Goal: Task Accomplishment & Management: Contribute content

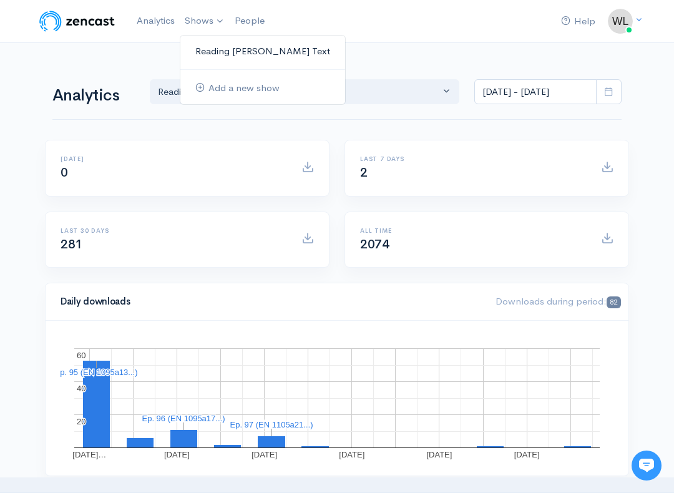
click at [220, 46] on link "Reading [PERSON_NAME]'s Text" at bounding box center [262, 52] width 165 height 22
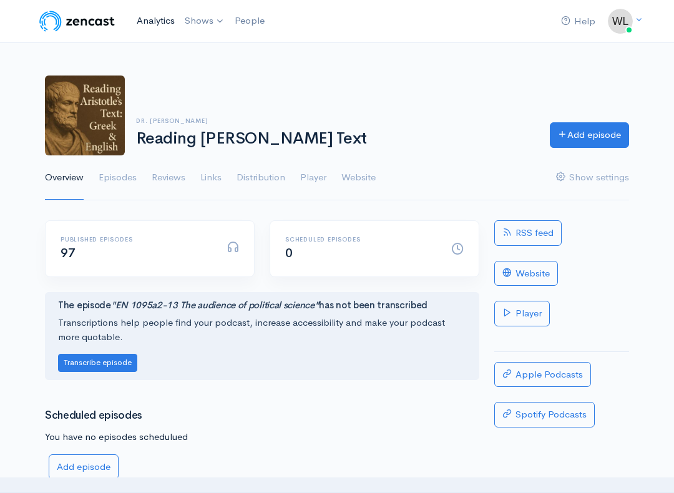
click at [159, 26] on link "Analytics" at bounding box center [156, 20] width 48 height 27
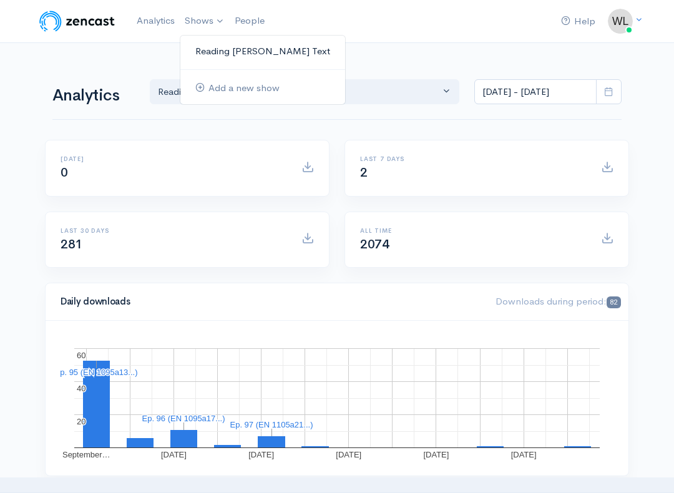
click at [215, 52] on link "Reading [PERSON_NAME]'s Text" at bounding box center [262, 52] width 165 height 22
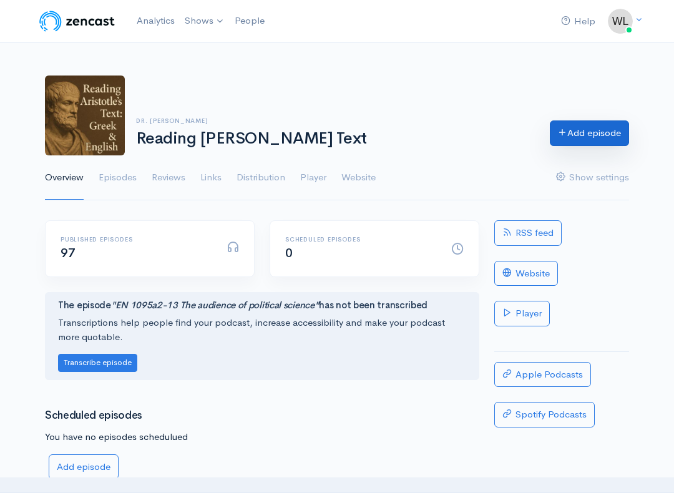
click at [581, 133] on link "Add episode" at bounding box center [588, 133] width 79 height 26
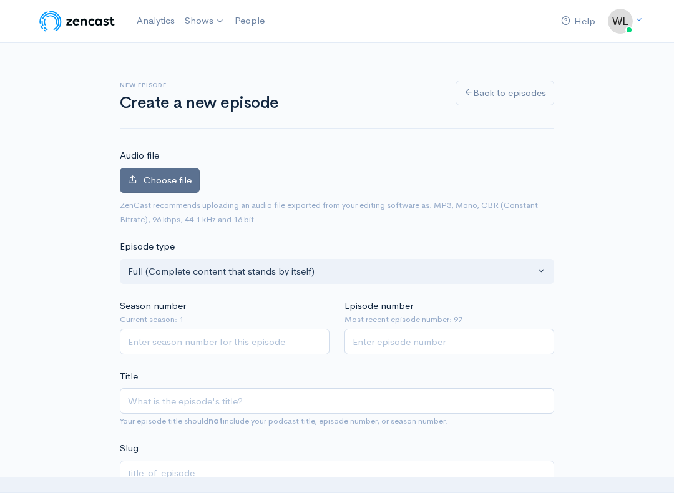
click at [181, 185] on span "Choose file" at bounding box center [167, 180] width 48 height 12
click at [0, 0] on input "Choose file" at bounding box center [0, 0] width 0 height 0
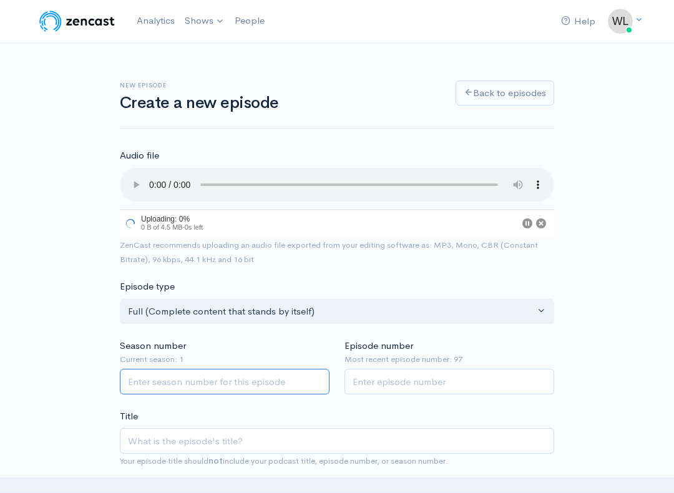
click at [212, 382] on input "Season number" at bounding box center [225, 382] width 210 height 26
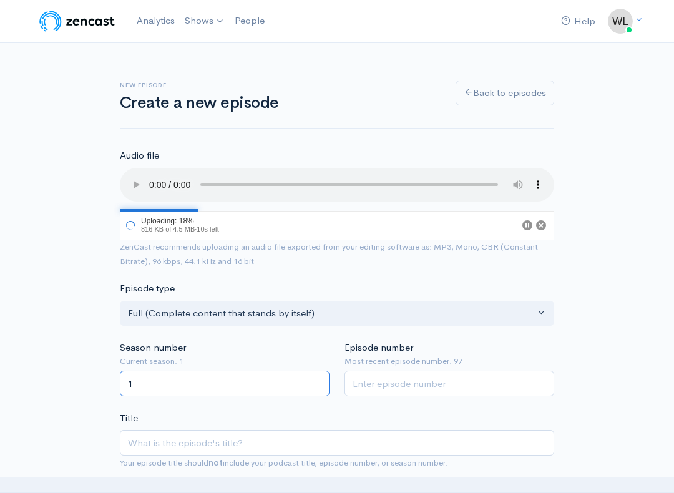
type input "1"
click at [417, 384] on input "Episode number" at bounding box center [449, 383] width 210 height 26
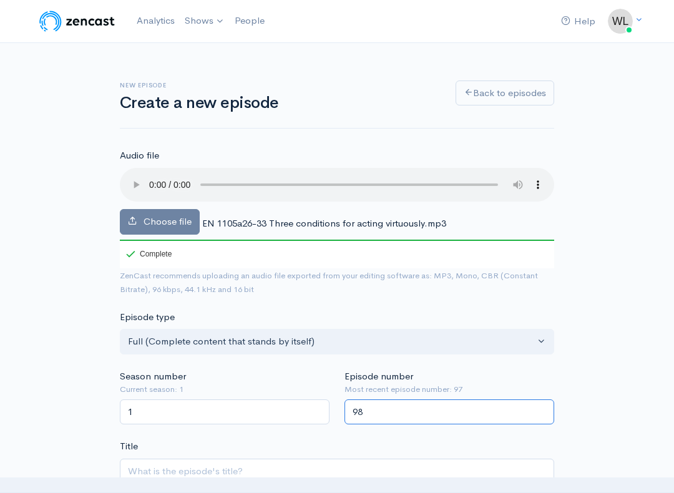
type input "98"
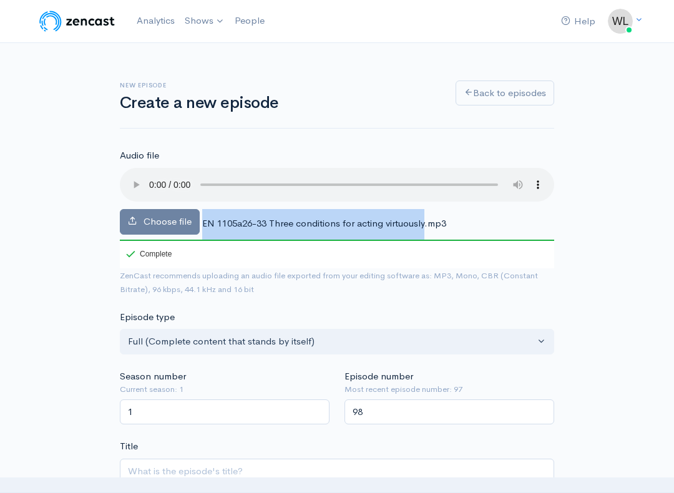
drag, startPoint x: 202, startPoint y: 219, endPoint x: 425, endPoint y: 218, distance: 222.7
click at [425, 218] on span "EN 1105a26-33 Three conditions for acting virtuously.mp3" at bounding box center [324, 223] width 244 height 12
copy span "EN 1105a26-33 Three conditions for acting virtuously"
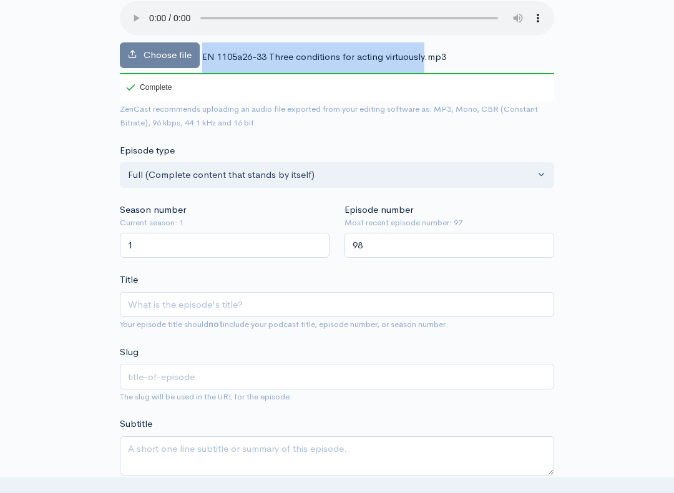
scroll to position [170, 0]
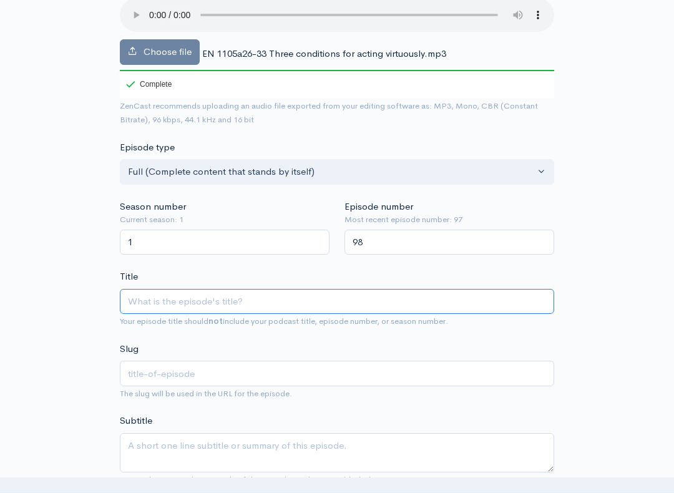
click at [254, 299] on input "Title" at bounding box center [337, 302] width 434 height 26
paste input "EN 1105a26-33 Three conditions for acting virtuously"
type input "EN 1105a26-33 Three conditions for acting virtuously"
type input "en-1105a26-33-three-conditions-for-acting-virtuously"
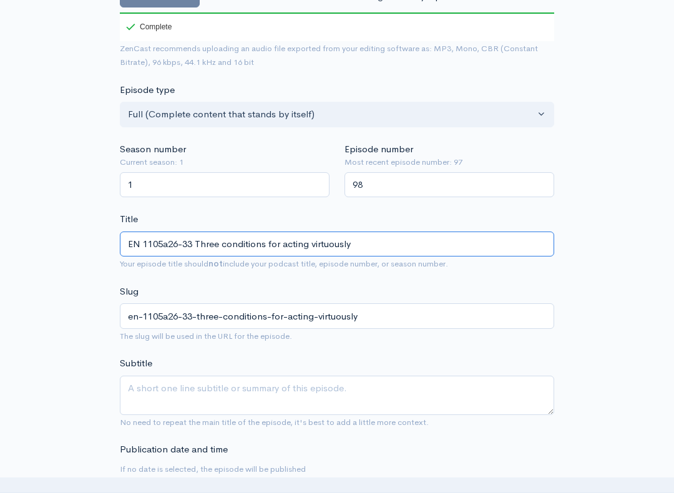
scroll to position [270, 0]
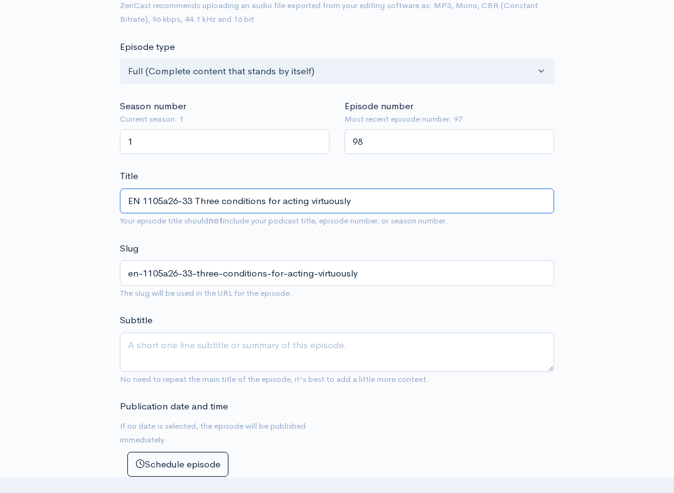
type input "EN 1105a26-33 Three conditions for acting virtuously"
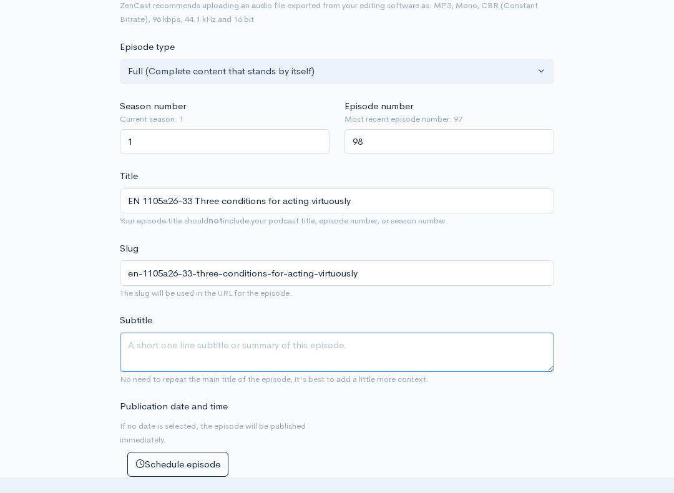
click at [302, 346] on textarea "Subtitle" at bounding box center [337, 351] width 434 height 39
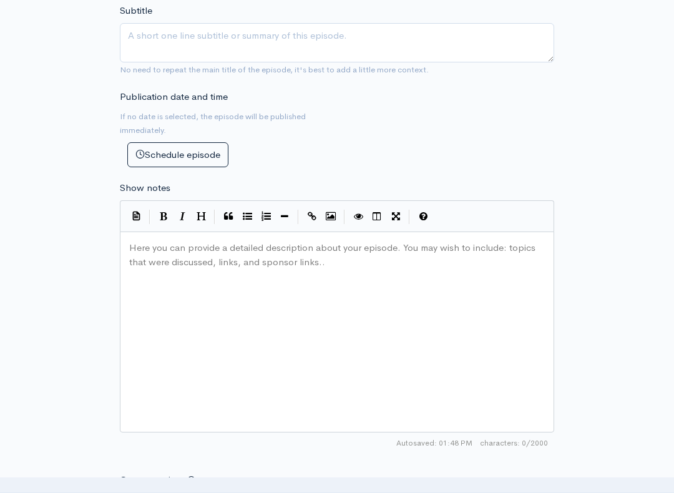
scroll to position [4, 0]
click at [293, 370] on div "Here you can provide a detailed description about your episode. You may wish to…" at bounding box center [353, 347] width 452 height 218
paste textarea
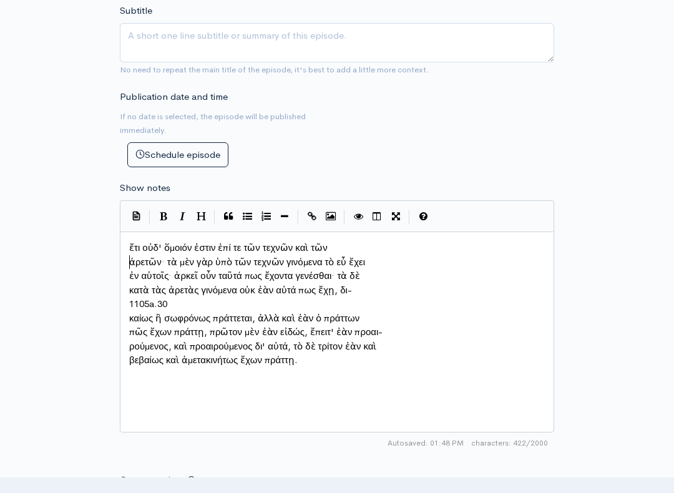
click at [127, 264] on pre "ἀρετῶν· τὰ μὲν γὰρ ὑπὸ τῶν τεχνῶν γινόμενα τὸ εὖ ἔχει" at bounding box center [337, 262] width 420 height 14
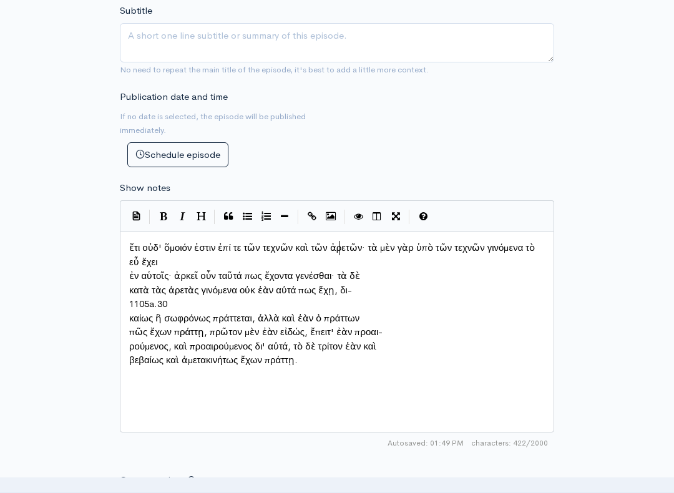
scroll to position [4, 1]
click at [128, 278] on pre "ἐν αὑτοῖς· ἀρκεῖ οὖν ταῦτά πως ἔχοντα γενέσθαι· τὰ δὲ" at bounding box center [337, 276] width 420 height 14
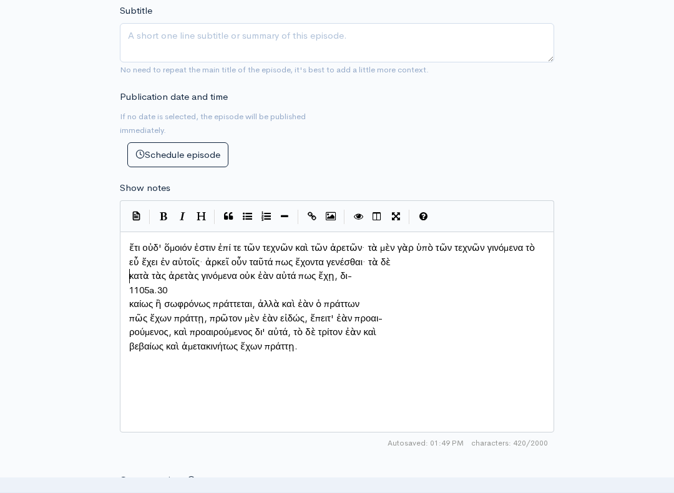
click at [128, 277] on pre "κατὰ τὰς ἀρετὰς γινόμενα οὐκ ἐὰν αὐτά πως ἔχῃ, δι-" at bounding box center [337, 276] width 420 height 14
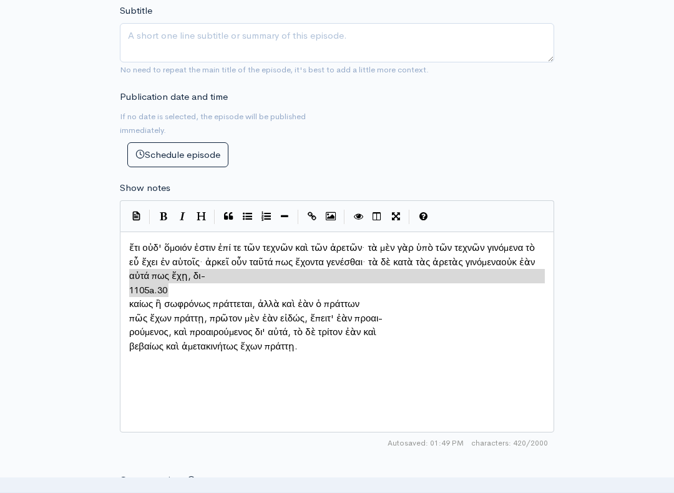
type textarea "1105a.30"
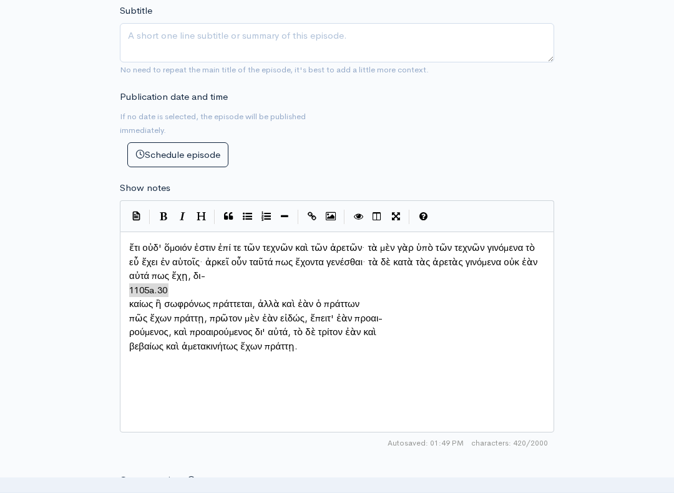
drag, startPoint x: 177, startPoint y: 289, endPoint x: 125, endPoint y: 283, distance: 52.1
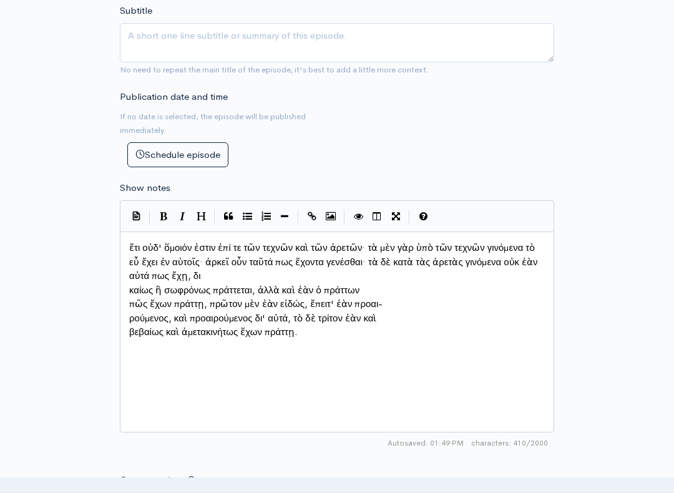
click at [128, 288] on pre "καίως ἢ σωφρόνως πράττεται, ἀλλὰ καὶ ἐὰν ὁ πράττων" at bounding box center [337, 290] width 420 height 14
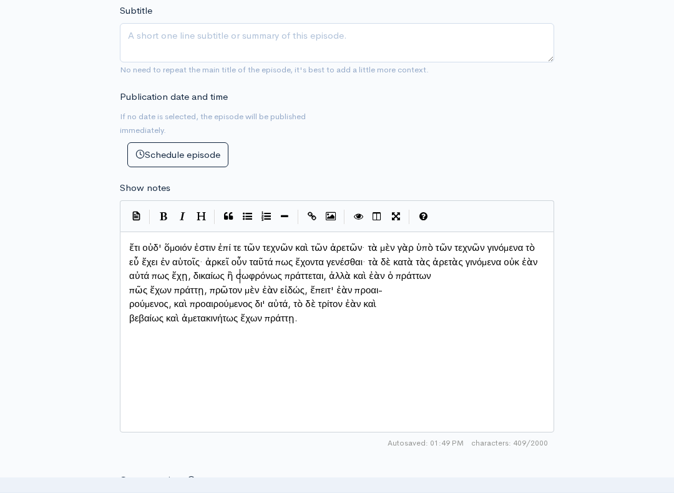
click at [127, 294] on pre "πῶς ἔχων πράττῃ, πρῶτον μὲν ἐὰν εἰδώς, ἔπειτ' ἐὰν προαι-" at bounding box center [337, 290] width 420 height 14
click at [128, 307] on pre "ρούμενος, καὶ προαιρούμενος δι' αὐτά, τὸ δὲ τρίτον ἐὰν καὶ" at bounding box center [337, 304] width 420 height 14
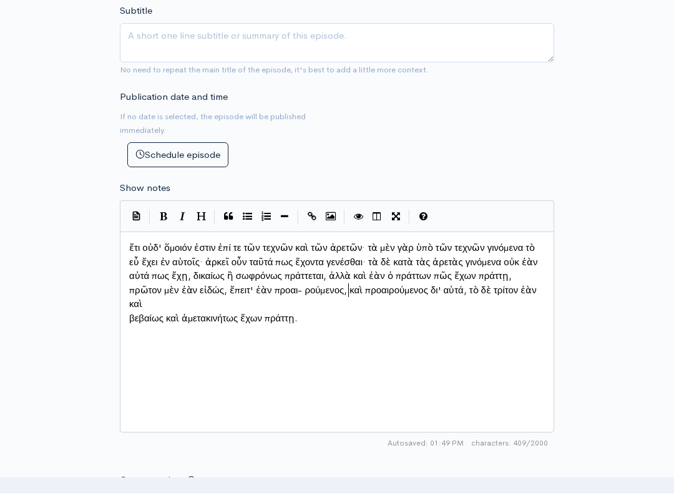
scroll to position [4, 2]
click at [127, 322] on pre "βεβαίως καὶ ἀμετακινήτως ἔχων πράττῃ." at bounding box center [337, 318] width 420 height 14
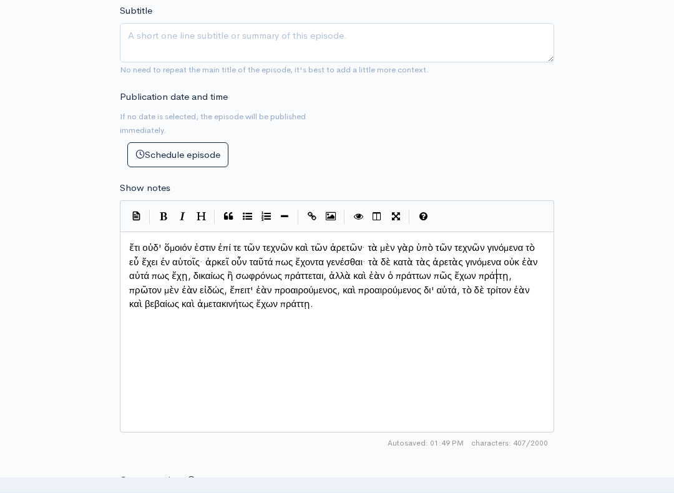
click at [496, 279] on span "ἔτι οὐδ' ὅμοιόν ἐστιν ἐπί τε τῶν τεχνῶν καὶ τῶν ἀρετῶν· τὰ μὲν γὰρ ὑπὸ τῶν τεχν…" at bounding box center [334, 275] width 411 height 68
type textarea "\ω"
type textarea "ὼ"
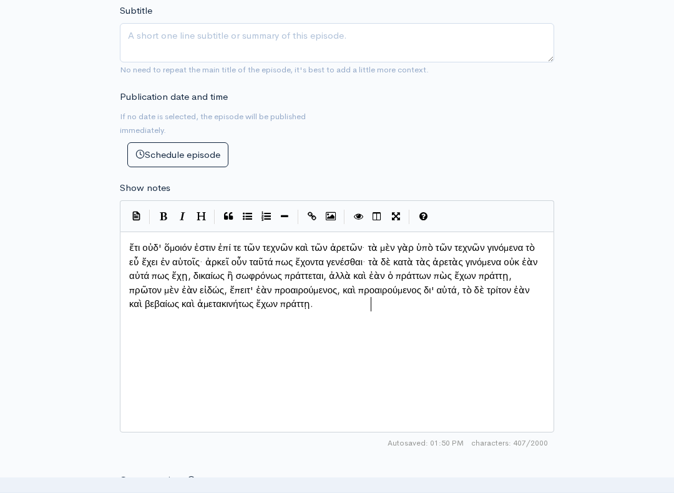
click at [479, 298] on pre "ἔτι οὐδ' ὅμοιόν ἐστιν ἐπί τε τῶν τεχνῶν καὶ τῶν ἀρετῶν· τὰ μὲν γὰρ ὑπὸ τῶν τεχν…" at bounding box center [337, 276] width 420 height 70
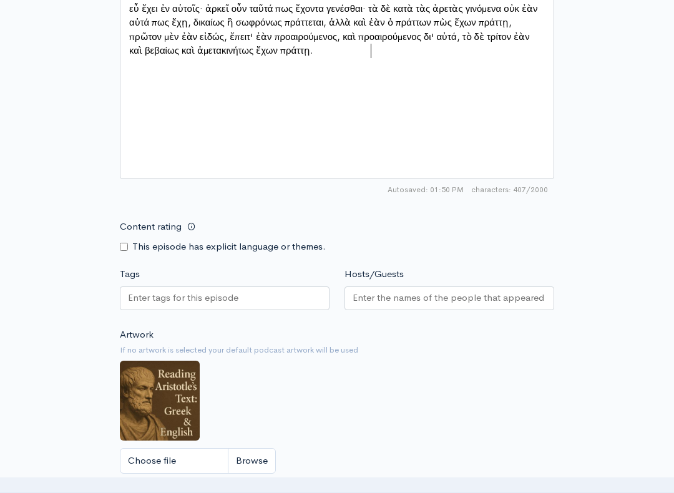
scroll to position [844, 0]
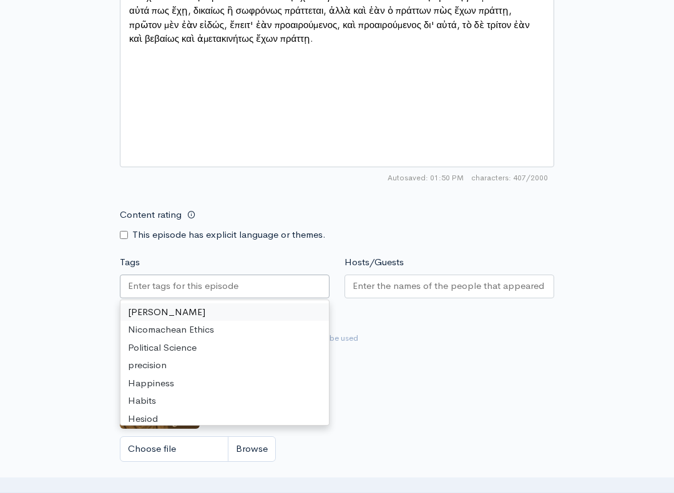
click at [281, 289] on div at bounding box center [225, 286] width 210 height 24
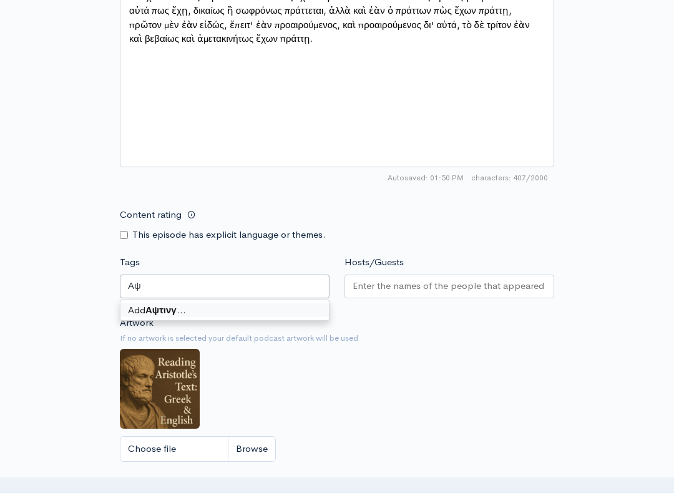
type input "Α"
type input "Acting virtuously"
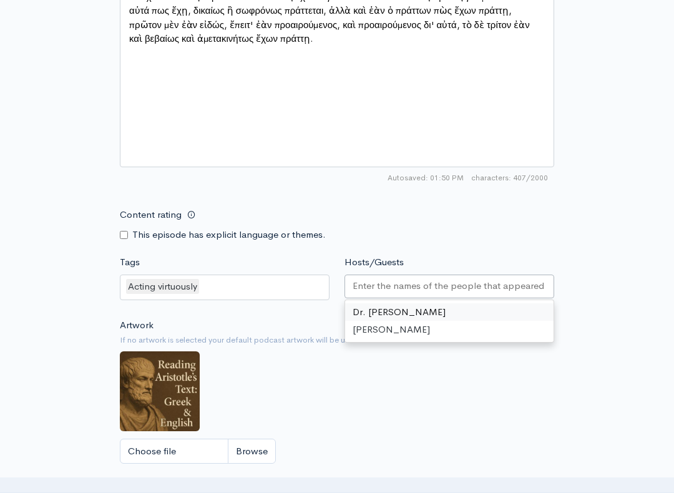
click at [382, 291] on input "Hosts/Guests" at bounding box center [448, 286] width 193 height 14
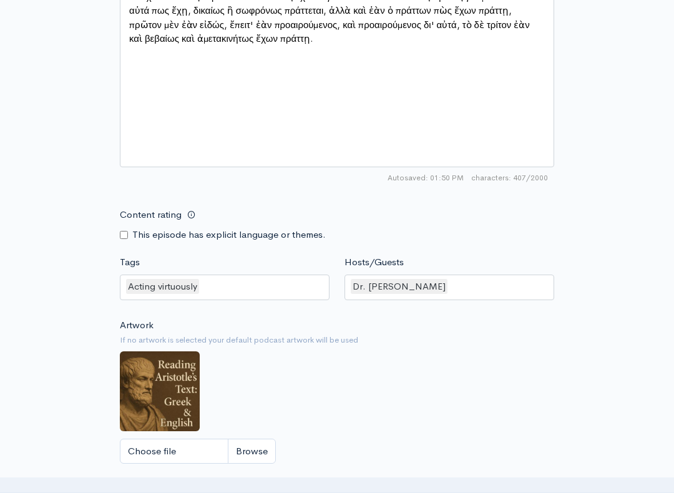
click at [425, 350] on div "Artwork If no artwork is selected your default podcast artwork will be used Cho…" at bounding box center [337, 394] width 434 height 153
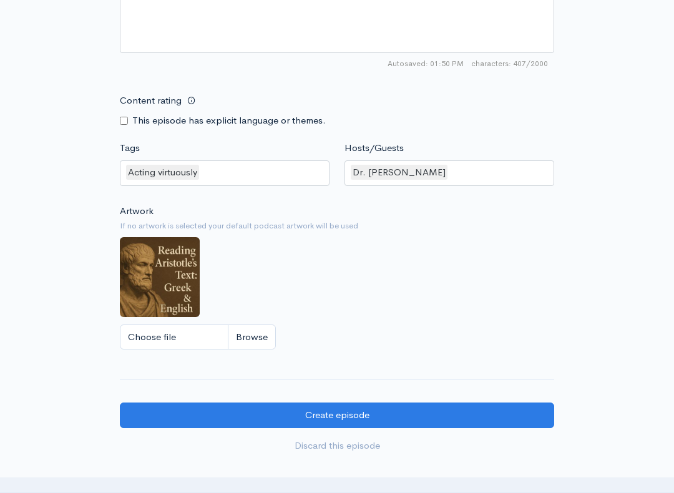
scroll to position [1101, 0]
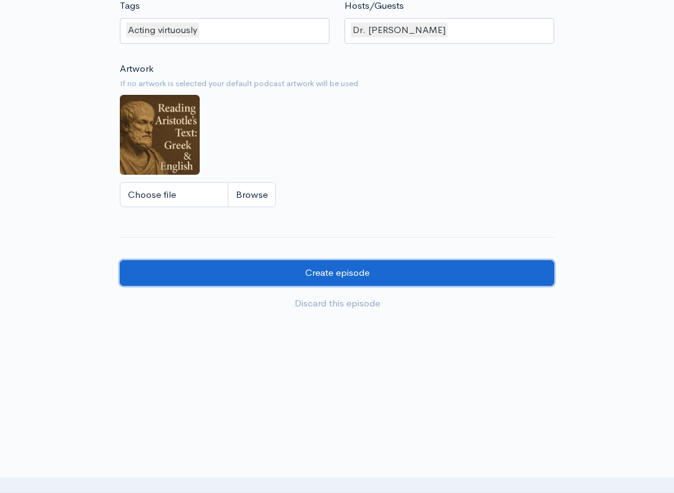
click at [347, 281] on input "Create episode" at bounding box center [337, 273] width 434 height 26
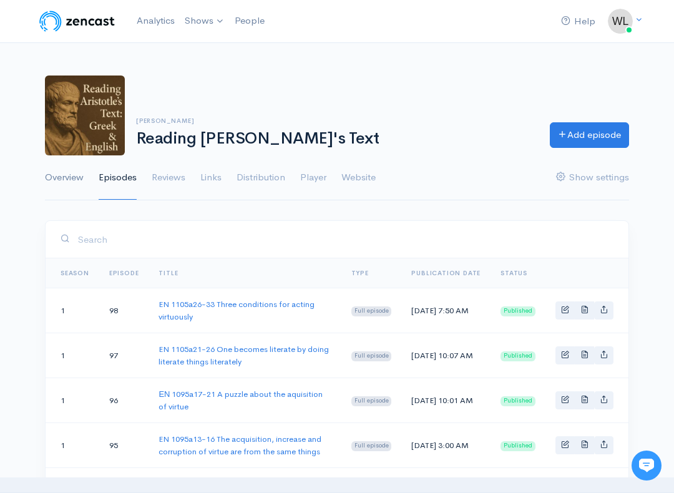
click at [60, 176] on link "Overview" at bounding box center [64, 177] width 39 height 45
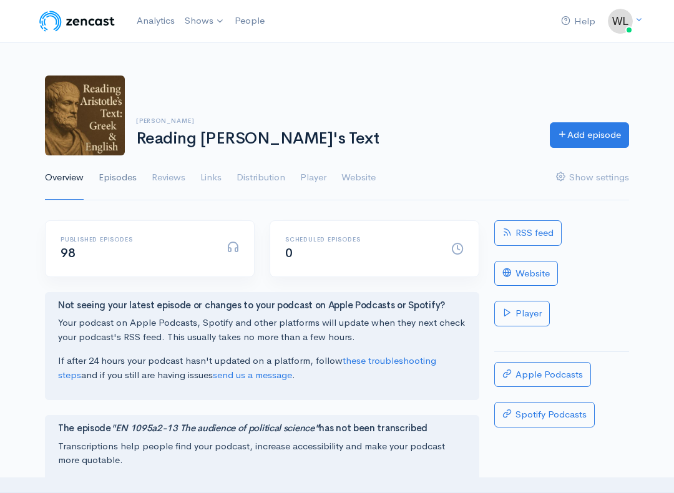
click at [113, 178] on link "Episodes" at bounding box center [118, 177] width 38 height 45
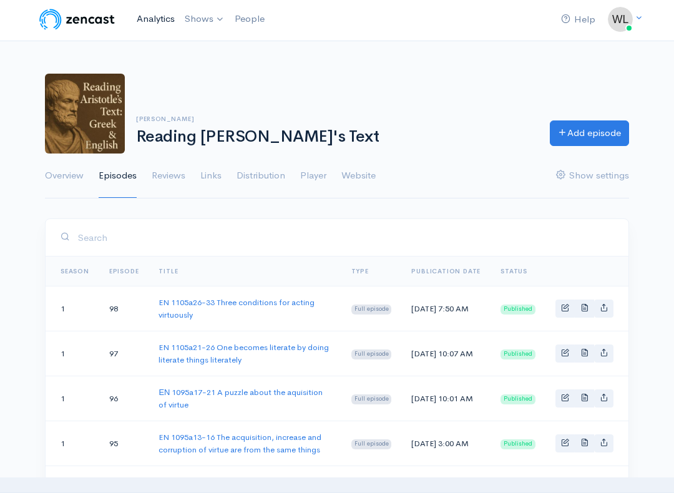
click at [163, 16] on link "Analytics" at bounding box center [156, 19] width 48 height 27
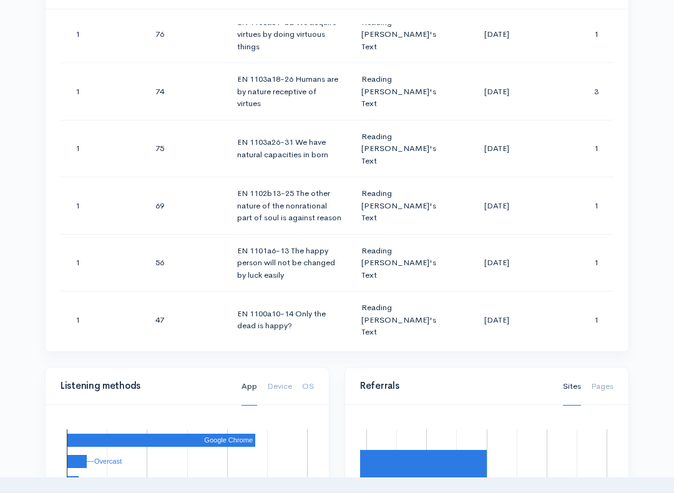
scroll to position [2246, 0]
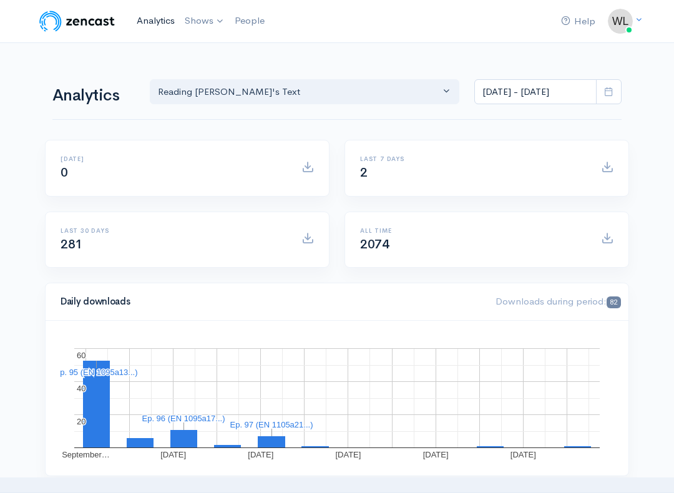
click at [152, 22] on link "Analytics" at bounding box center [156, 20] width 48 height 27
click at [145, 21] on link "Analytics" at bounding box center [156, 20] width 48 height 27
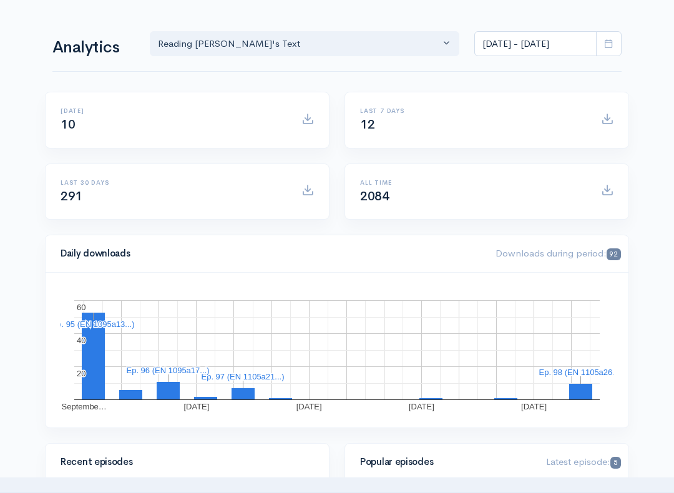
scroll to position [0, 0]
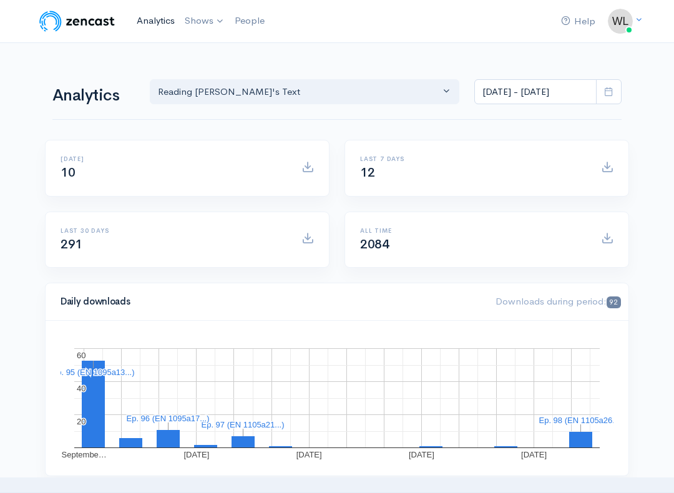
click at [148, 21] on link "Analytics" at bounding box center [156, 20] width 48 height 27
click at [607, 94] on icon at bounding box center [608, 91] width 9 height 9
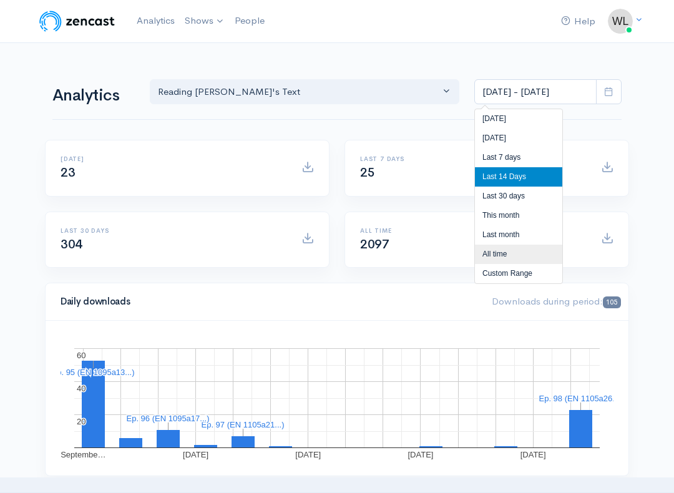
click at [503, 258] on li "All time" at bounding box center [518, 253] width 87 height 19
type input "[DATE] - [DATE]"
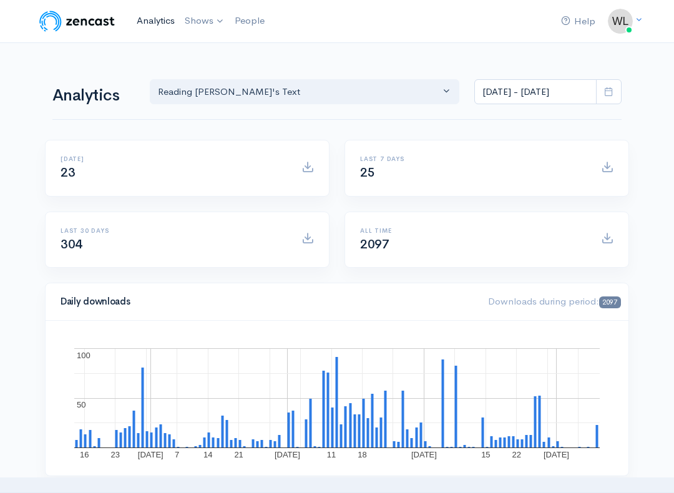
click at [152, 16] on link "Analytics" at bounding box center [156, 20] width 48 height 27
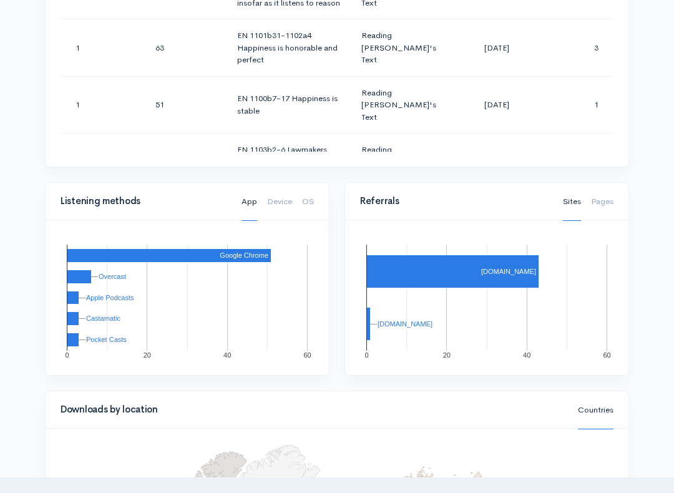
scroll to position [844, 0]
